Goal: Complete application form

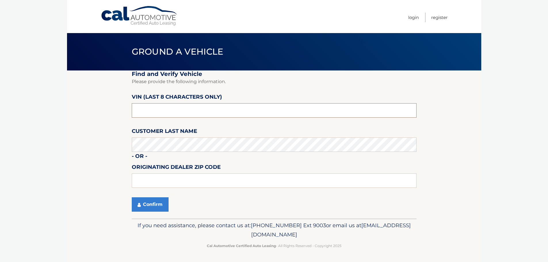
click at [175, 112] on input "text" at bounding box center [274, 110] width 285 height 14
type input "ns148847"
type input "15044"
click at [100, 132] on section "Find and Verify Vehicle Please provide the following information. VIN (last 8 c…" at bounding box center [274, 145] width 415 height 148
click at [150, 203] on button "Confirm" at bounding box center [150, 205] width 37 height 14
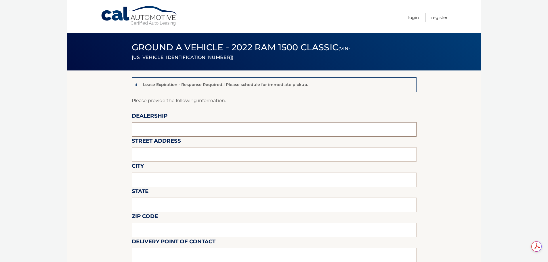
click at [172, 132] on input "text" at bounding box center [274, 129] width 285 height 14
type input "Krebs CDJR"
type input "100 Krebs Drive"
type input "Gibsonia"
type input "PA"
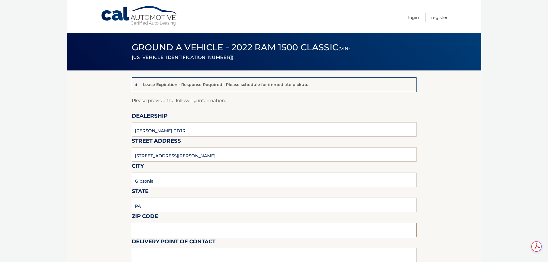
type input "15044"
type input "Brian Boyle"
type input "7244448000"
type input "bboyle@krebscjd.com"
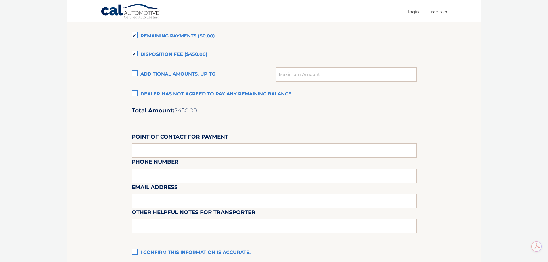
scroll to position [432, 0]
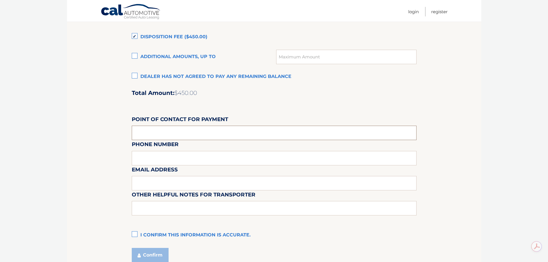
click at [160, 131] on input "text" at bounding box center [274, 133] width 285 height 14
type input "Danette McClellan"
click at [176, 160] on div "Email Address" at bounding box center [274, 152] width 285 height 25
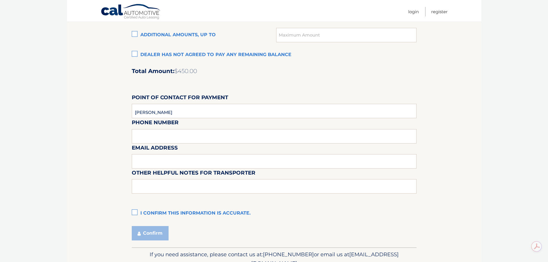
scroll to position [483, 0]
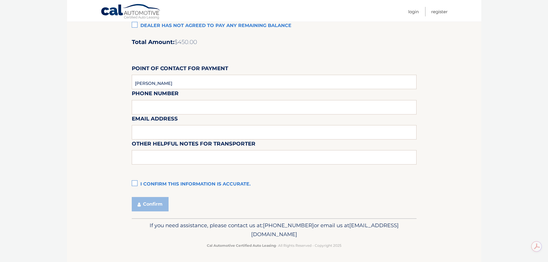
click at [164, 110] on div "Email Address" at bounding box center [274, 101] width 285 height 25
click at [182, 103] on div "Email Address" at bounding box center [274, 101] width 285 height 25
click at [222, 79] on input "Danette McClellan" at bounding box center [274, 82] width 285 height 14
type input "7244448000"
type input "danette@krebscjd.com"
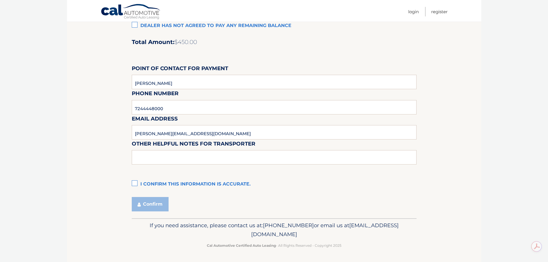
click at [136, 185] on label "I confirm this information is accurate." at bounding box center [274, 185] width 285 height 12
click at [0, 0] on input "I confirm this information is accurate." at bounding box center [0, 0] width 0 height 0
click at [149, 205] on button "Confirm" at bounding box center [150, 204] width 37 height 14
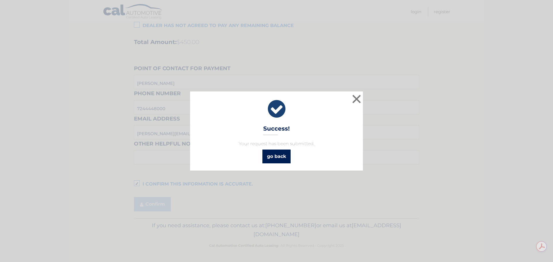
click at [277, 161] on link "go back" at bounding box center [276, 157] width 28 height 14
